Goal: Find specific page/section: Find specific page/section

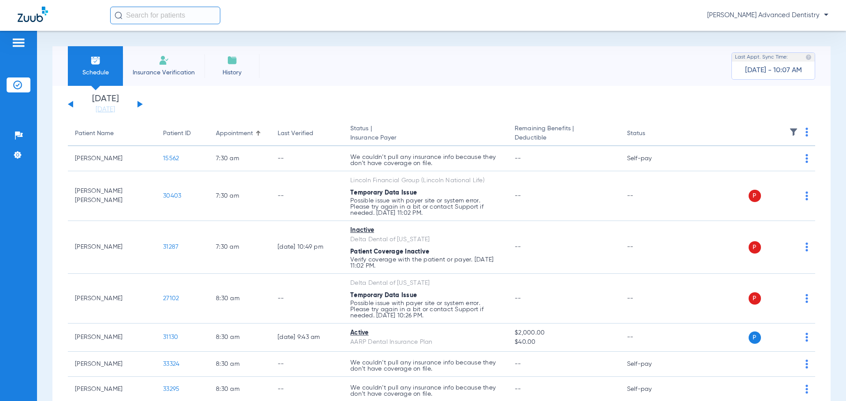
drag, startPoint x: 154, startPoint y: 64, endPoint x: 161, endPoint y: 65, distance: 7.5
click at [154, 64] on li "Insurance Verification" at bounding box center [164, 66] width 82 height 40
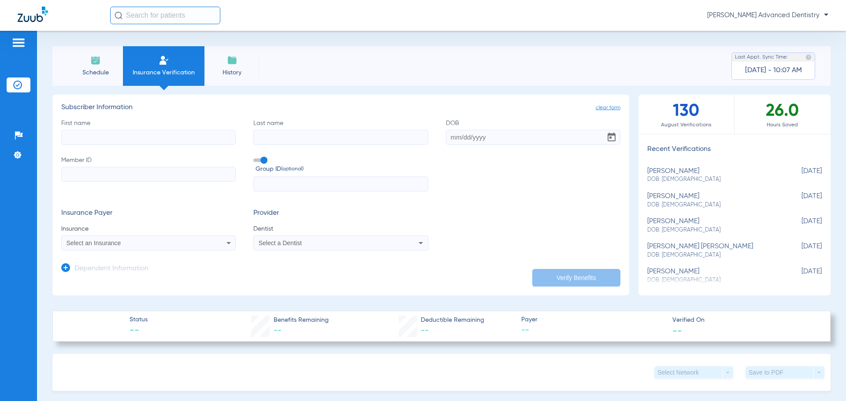
click at [101, 67] on li "Schedule" at bounding box center [95, 66] width 55 height 40
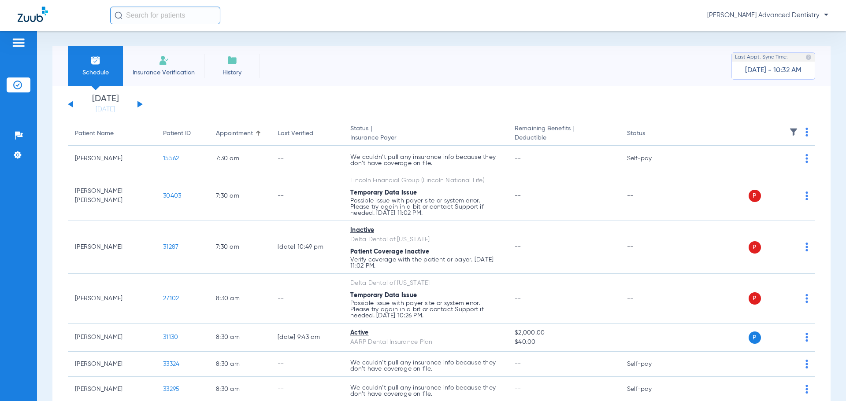
click at [244, 59] on li "History" at bounding box center [231, 66] width 55 height 40
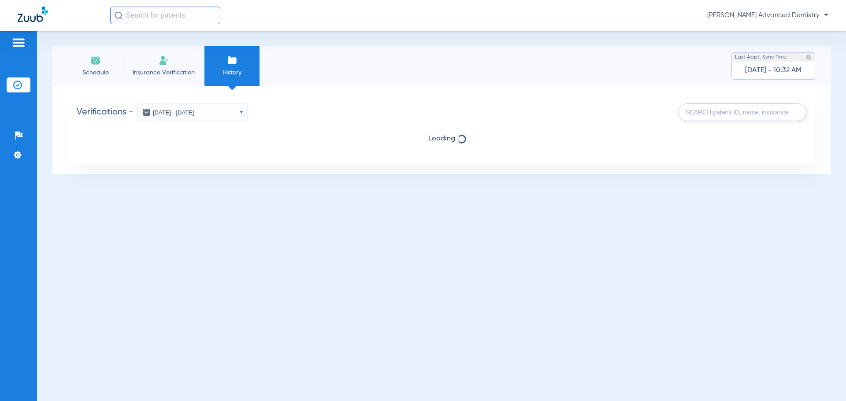
click at [104, 63] on li "Schedule" at bounding box center [95, 66] width 55 height 40
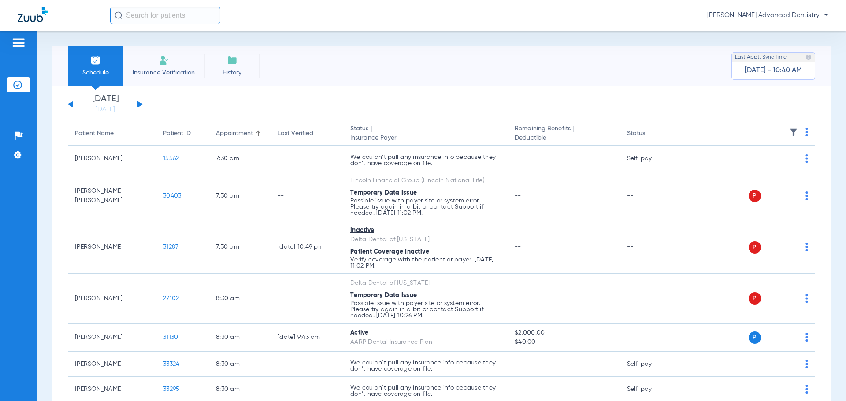
click at [76, 102] on div "[DATE] [DATE] [DATE] [DATE] [DATE] [DATE] [DATE] [DATE] [DATE] [DATE] [DATE] [D…" at bounding box center [105, 104] width 75 height 19
click at [70, 102] on div "[DATE] [DATE] [DATE] [DATE] [DATE] [DATE] [DATE] [DATE] [DATE] [DATE] [DATE] [D…" at bounding box center [105, 104] width 75 height 19
click at [70, 106] on div "[DATE] [DATE] [DATE] [DATE] [DATE] [DATE] [DATE] [DATE] [DATE] [DATE] [DATE] [D…" at bounding box center [105, 104] width 75 height 19
click at [71, 104] on button at bounding box center [70, 104] width 5 height 7
